Goal: Task Accomplishment & Management: Complete application form

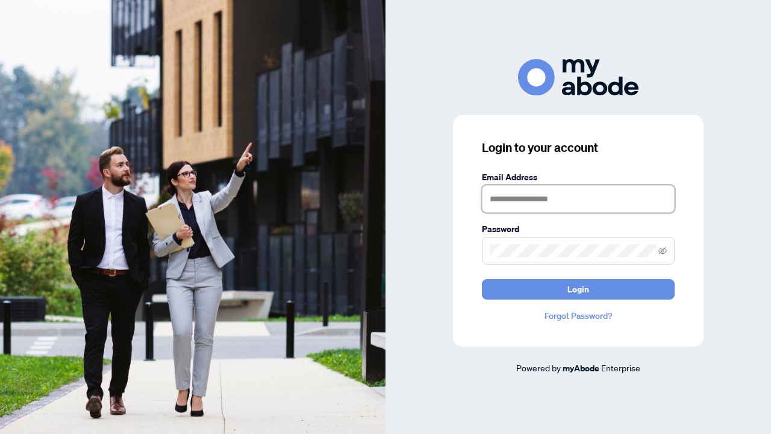
type input "**********"
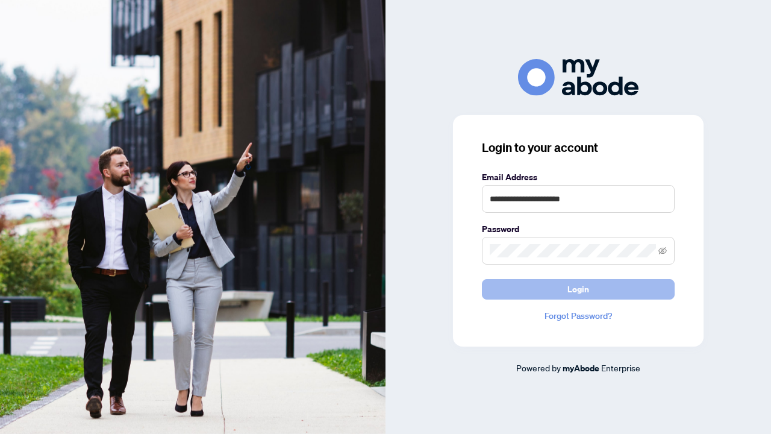
click at [567, 289] on button "Login" at bounding box center [578, 289] width 193 height 20
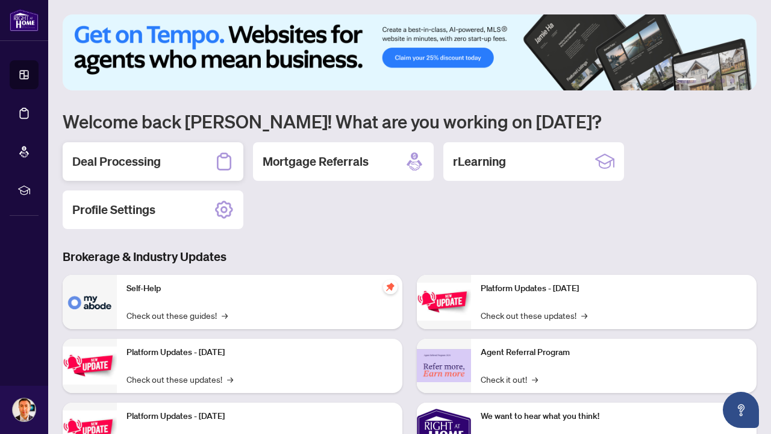
click at [178, 147] on div "Deal Processing" at bounding box center [153, 161] width 181 height 39
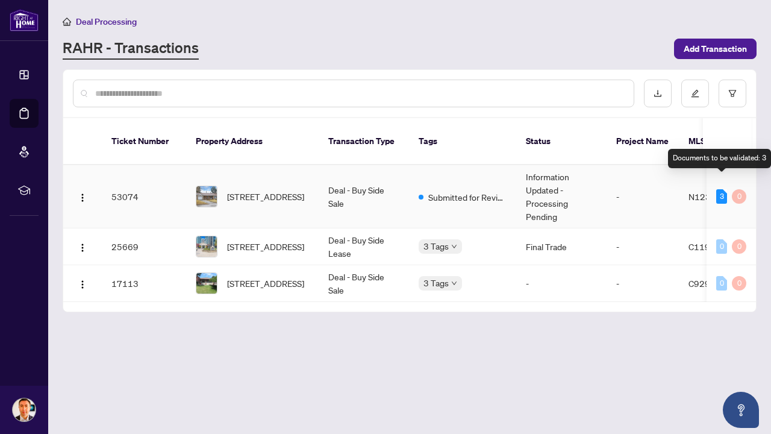
click at [722, 189] on div "3" at bounding box center [721, 196] width 11 height 14
click at [645, 170] on td "-" at bounding box center [643, 196] width 72 height 63
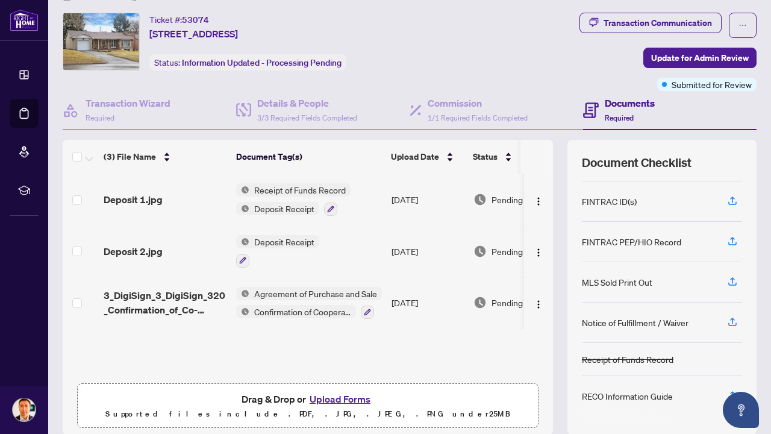
scroll to position [26, 0]
click at [733, 320] on icon "button" at bounding box center [732, 321] width 11 height 11
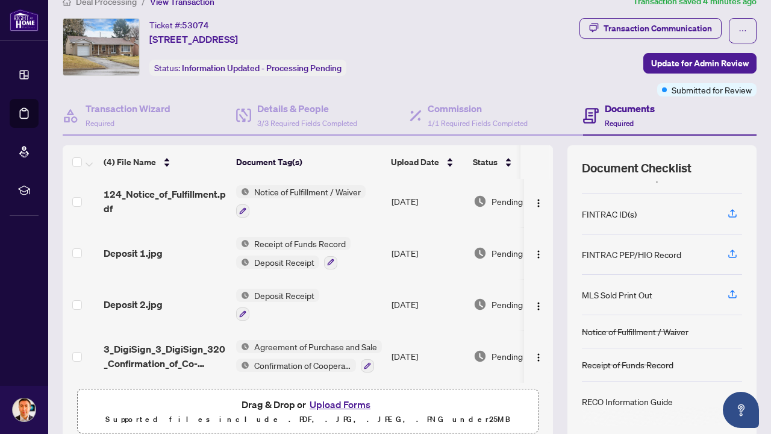
scroll to position [51, 0]
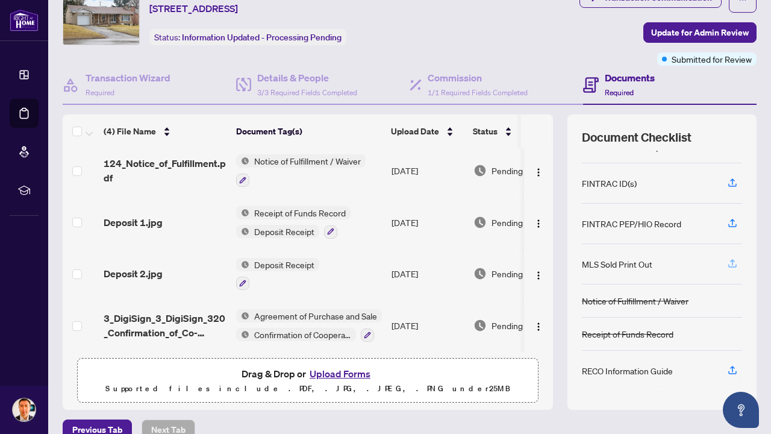
click at [732, 260] on icon "button" at bounding box center [732, 263] width 11 height 11
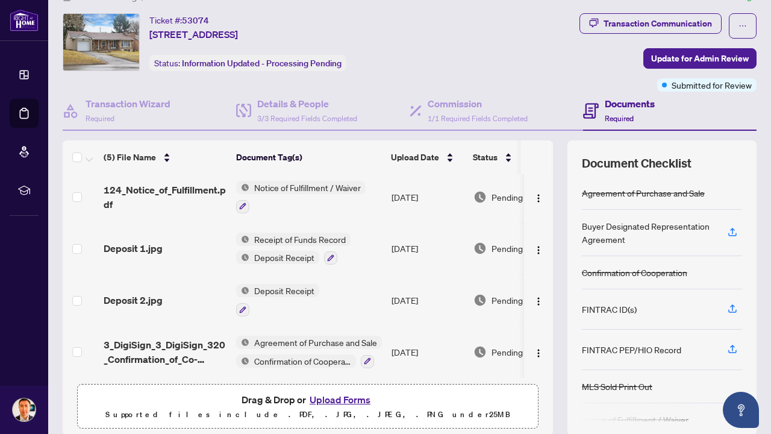
scroll to position [14, 0]
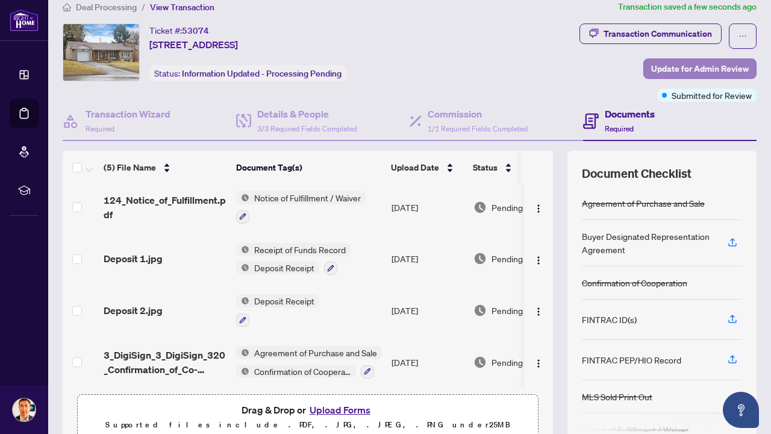
click at [694, 67] on span "Update for Admin Review" at bounding box center [700, 68] width 98 height 19
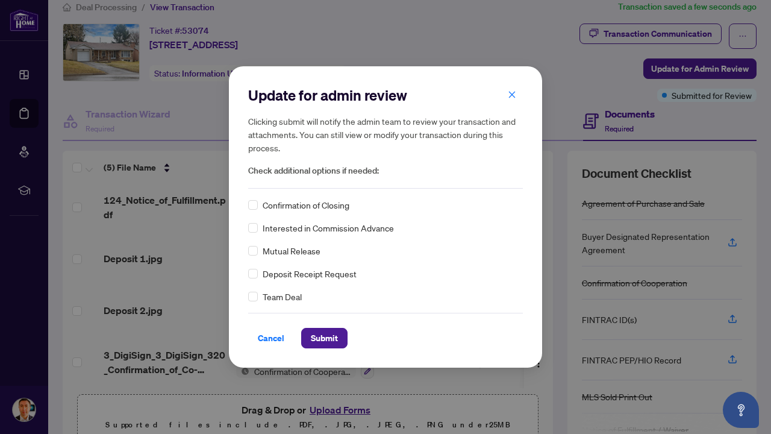
scroll to position [0, 0]
click at [322, 337] on span "Submit" at bounding box center [324, 337] width 27 height 19
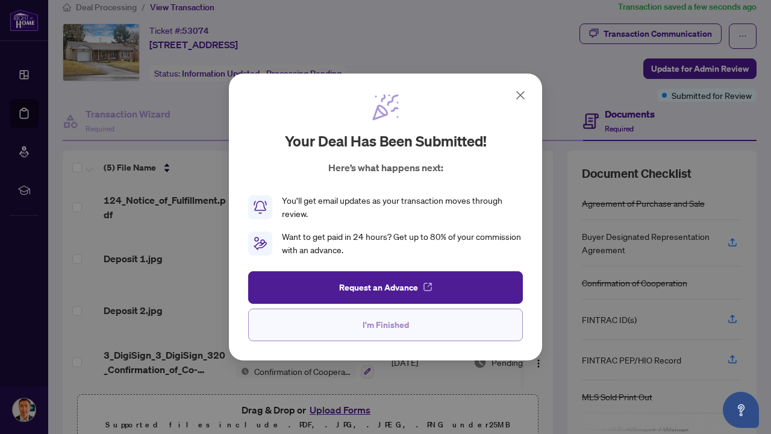
click at [375, 322] on span "I'm Finished" at bounding box center [386, 324] width 46 height 19
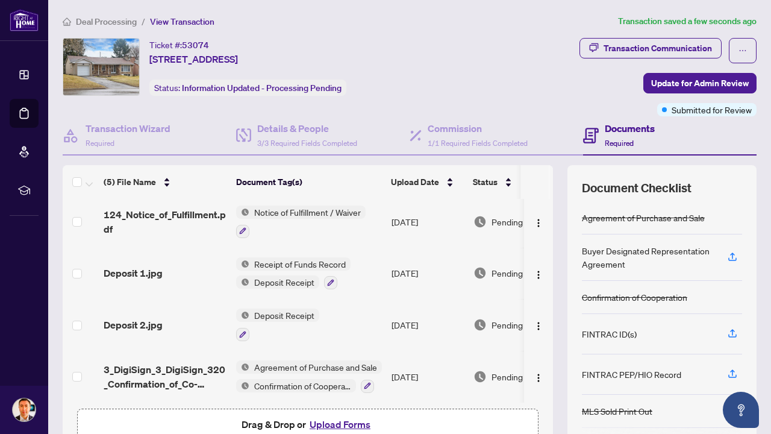
click at [461, 59] on div "Ticket #: 53074 [STREET_ADDRESS] Status: Information Updated - Processing Pendi…" at bounding box center [262, 67] width 398 height 58
click at [111, 19] on span "Deal Processing" at bounding box center [106, 21] width 61 height 11
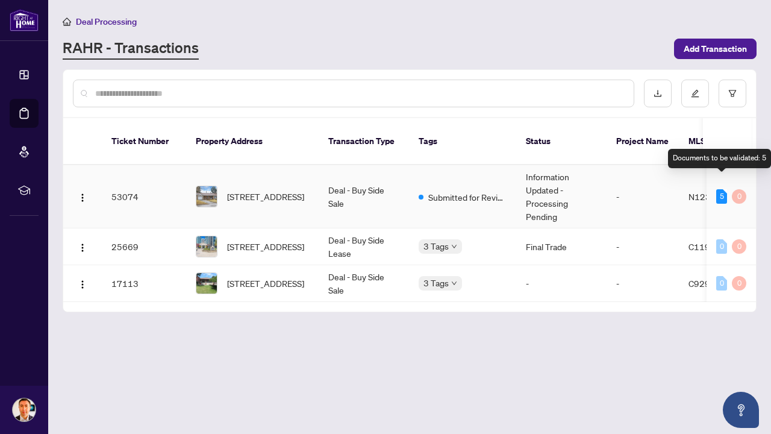
click at [721, 189] on div "5" at bounding box center [721, 196] width 11 height 14
click at [622, 184] on td "-" at bounding box center [643, 196] width 72 height 63
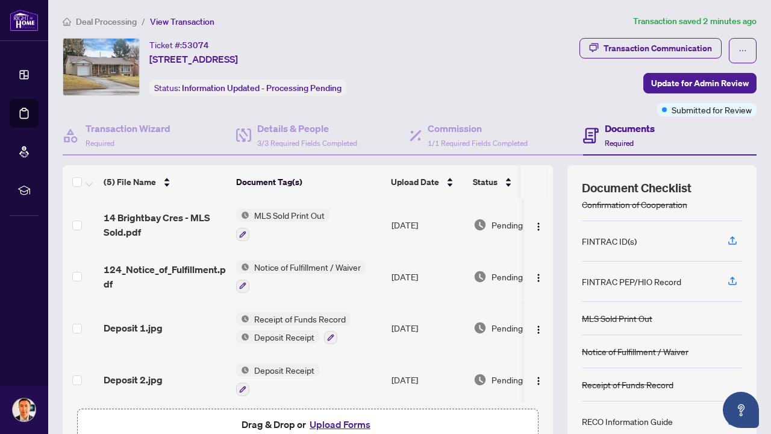
click at [493, 78] on div "Transaction Communication Update for Admin Review Submitted for Review" at bounding box center [612, 77] width 292 height 78
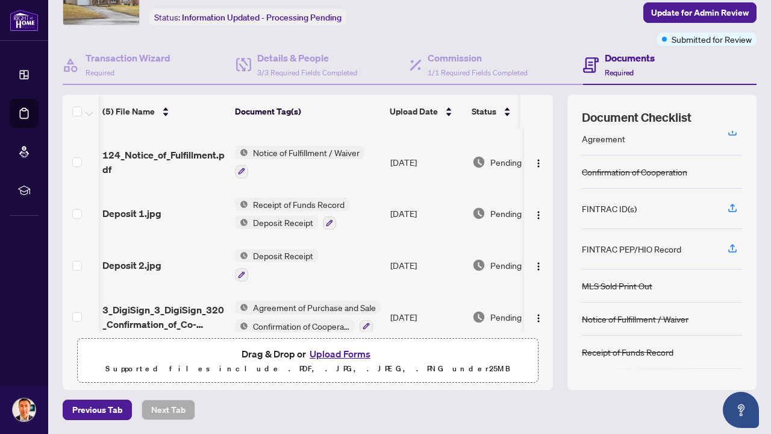
scroll to position [54, 0]
drag, startPoint x: 584, startPoint y: 248, endPoint x: 647, endPoint y: 252, distance: 62.2
click at [647, 252] on div "FINTRAC PEP/HIO Record" at bounding box center [631, 249] width 99 height 13
drag, startPoint x: 582, startPoint y: 250, endPoint x: 682, endPoint y: 251, distance: 100.0
click at [682, 251] on div "FINTRAC PEP/HIO Record" at bounding box center [662, 250] width 160 height 40
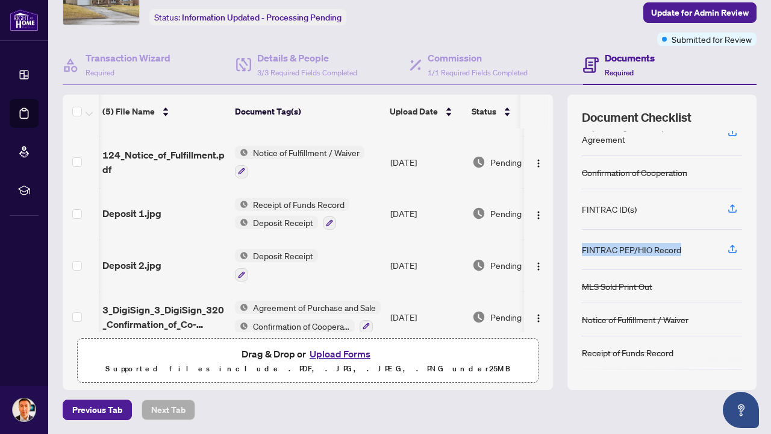
copy div "FINTRAC PEP/HIO Record"
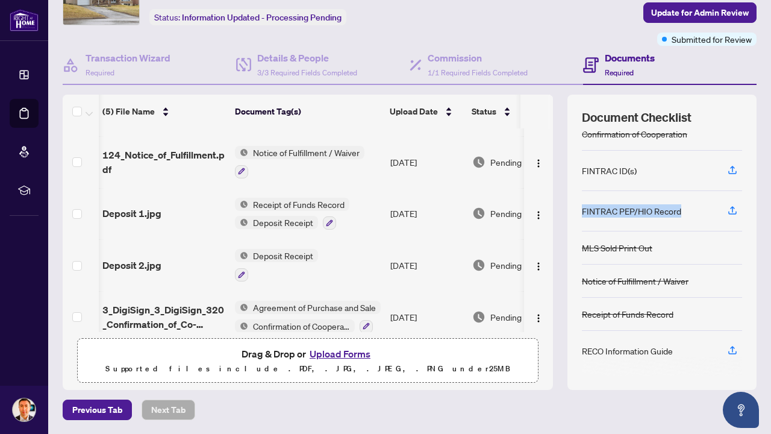
scroll to position [93, 0]
drag, startPoint x: 584, startPoint y: 351, endPoint x: 677, endPoint y: 353, distance: 92.8
click at [677, 353] on div "RECO Information Guide" at bounding box center [662, 351] width 160 height 40
copy div "RECO Information Guide"
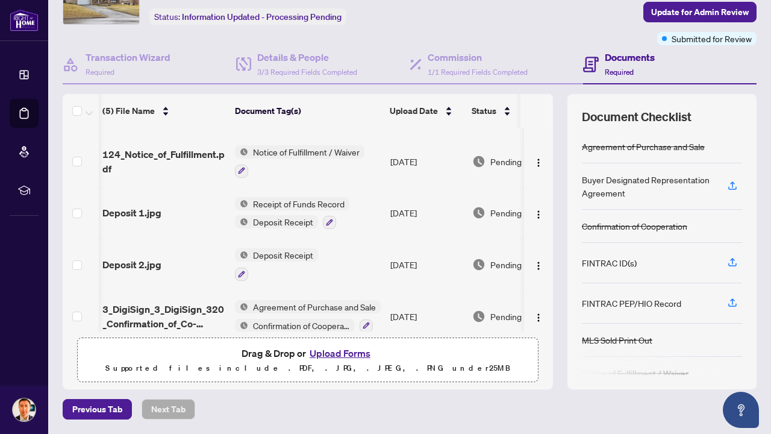
scroll to position [70, 0]
